Goal: Check status

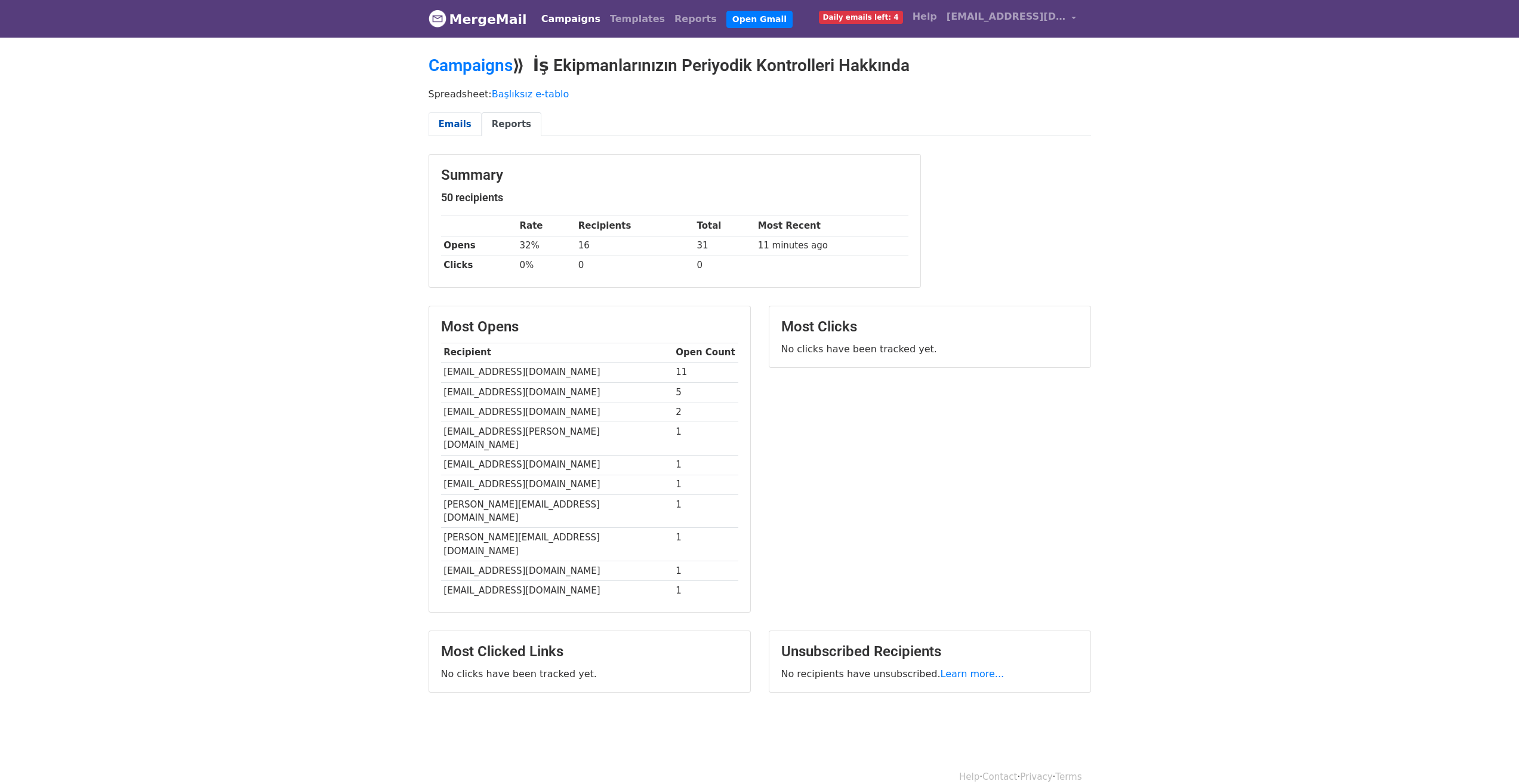
click at [455, 121] on link "Emails" at bounding box center [455, 124] width 53 height 24
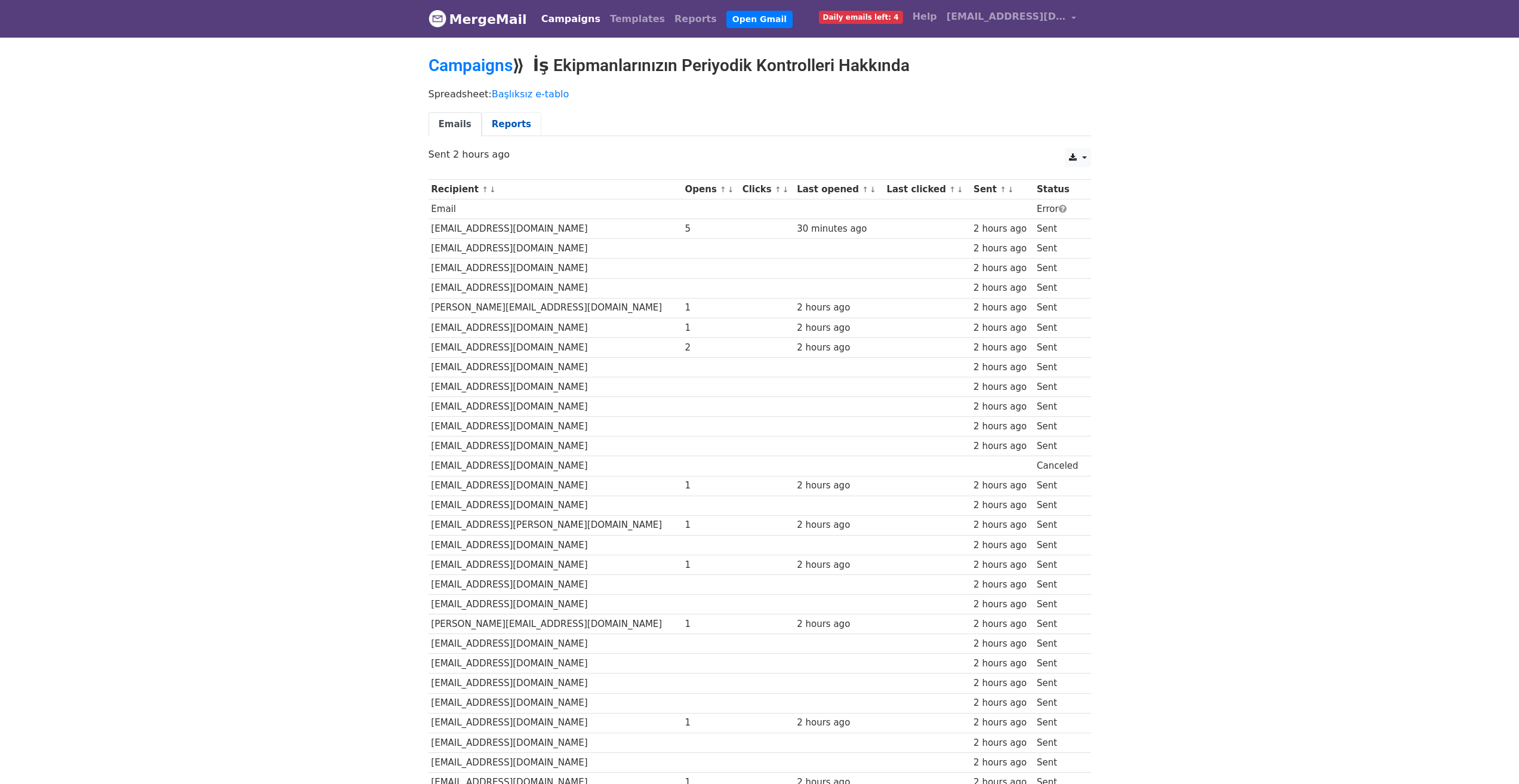
click at [490, 127] on link "Reports" at bounding box center [511, 124] width 60 height 24
